Goal: Task Accomplishment & Management: Manage account settings

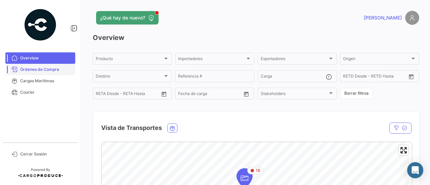
click at [29, 71] on span "Órdenes de Compra" at bounding box center [46, 70] width 52 height 6
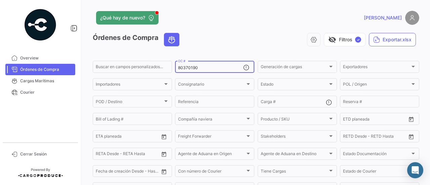
drag, startPoint x: 211, startPoint y: 69, endPoint x: 175, endPoint y: 70, distance: 35.3
click at [175, 70] on div "80370190 OC #" at bounding box center [214, 66] width 79 height 13
paste input "65135"
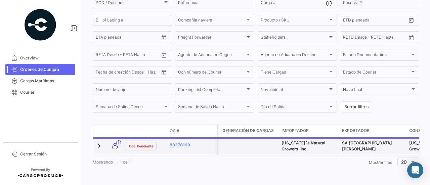
scroll to position [103, 0]
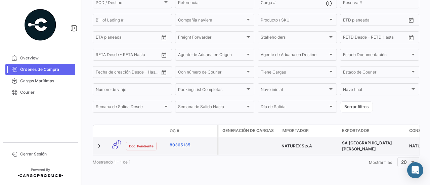
type input "80365135"
click at [187, 142] on link "80365135" at bounding box center [192, 145] width 45 height 6
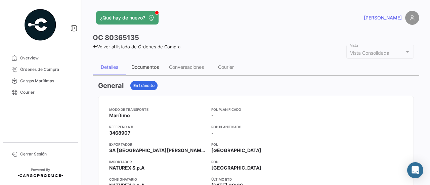
click at [151, 63] on div "Documentos" at bounding box center [145, 67] width 38 height 16
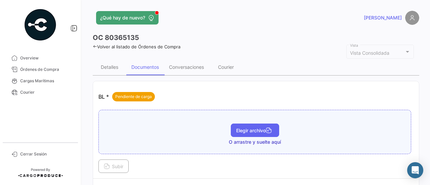
click at [244, 133] on button "Elegir archivo" at bounding box center [255, 130] width 48 height 13
click at [231, 129] on button "Elegir archivo" at bounding box center [255, 130] width 48 height 13
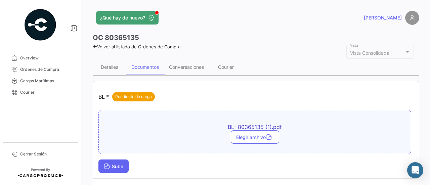
click at [120, 164] on span "Subir" at bounding box center [113, 167] width 19 height 6
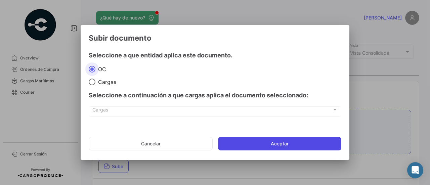
click at [267, 145] on button "Aceptar" at bounding box center [279, 143] width 123 height 13
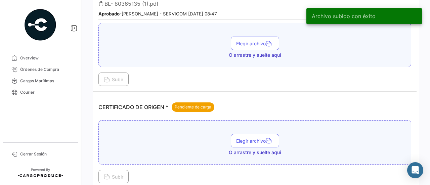
scroll to position [134, 0]
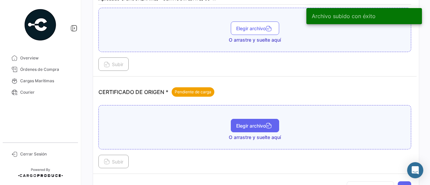
click at [252, 125] on span "Elegir archivo" at bounding box center [255, 126] width 38 height 6
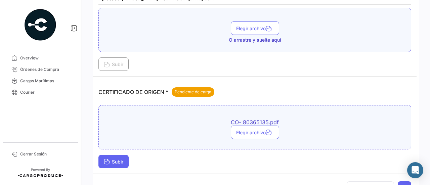
click at [114, 155] on button "Subir" at bounding box center [113, 161] width 30 height 13
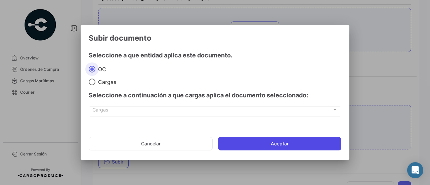
click at [255, 139] on button "Aceptar" at bounding box center [279, 143] width 123 height 13
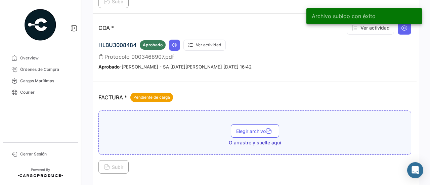
scroll to position [370, 0]
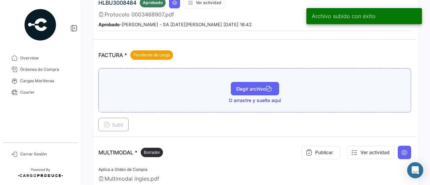
click at [248, 86] on span "Elegir archivo" at bounding box center [255, 89] width 38 height 6
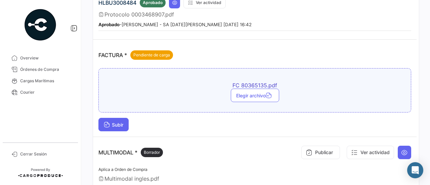
click at [115, 122] on span "Subir" at bounding box center [113, 125] width 19 height 6
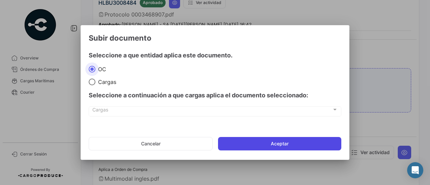
click at [264, 138] on button "Aceptar" at bounding box center [279, 143] width 123 height 13
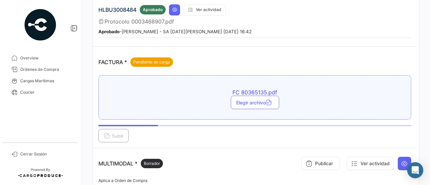
scroll to position [352, 0]
